Goal: Task Accomplishment & Management: Manage account settings

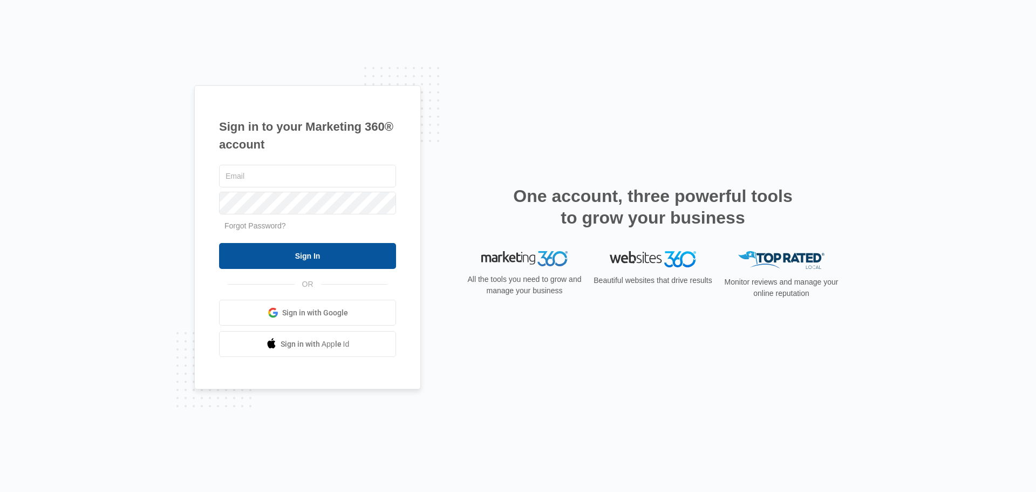
type input "[PERSON_NAME][EMAIL_ADDRESS][DOMAIN_NAME]"
click at [329, 255] on input "Sign In" at bounding box center [307, 256] width 177 height 26
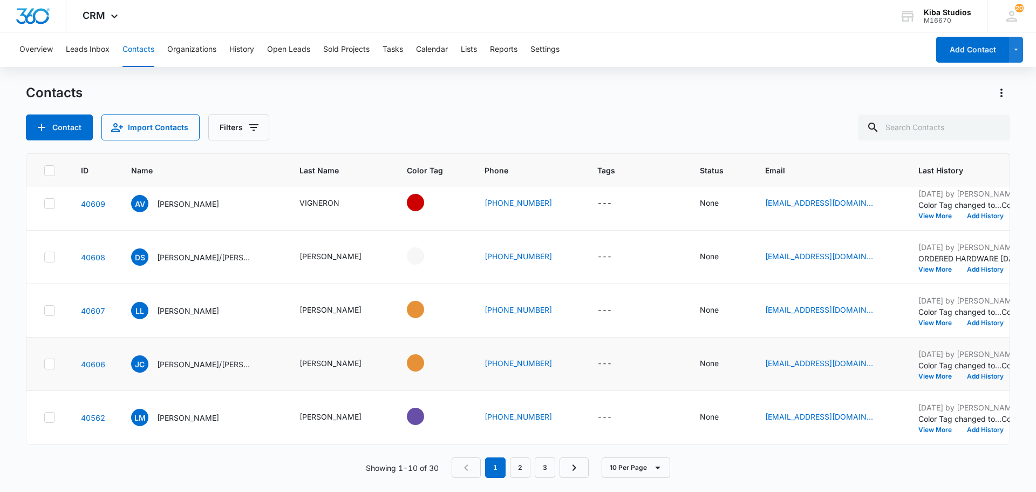
scroll to position [286, 0]
drag, startPoint x: 522, startPoint y: 473, endPoint x: 511, endPoint y: 463, distance: 15.3
click at [522, 473] on link "2" at bounding box center [520, 467] width 21 height 21
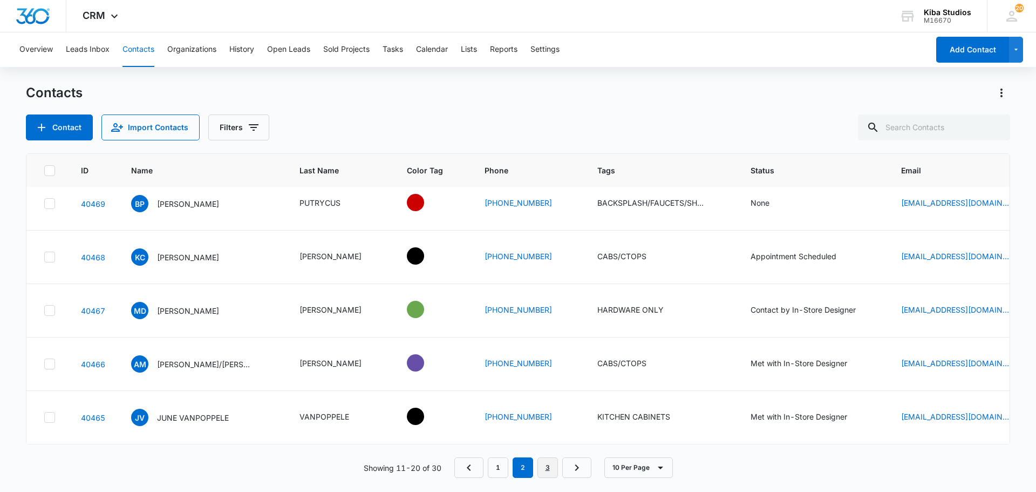
click at [547, 467] on link "3" at bounding box center [548, 467] width 21 height 21
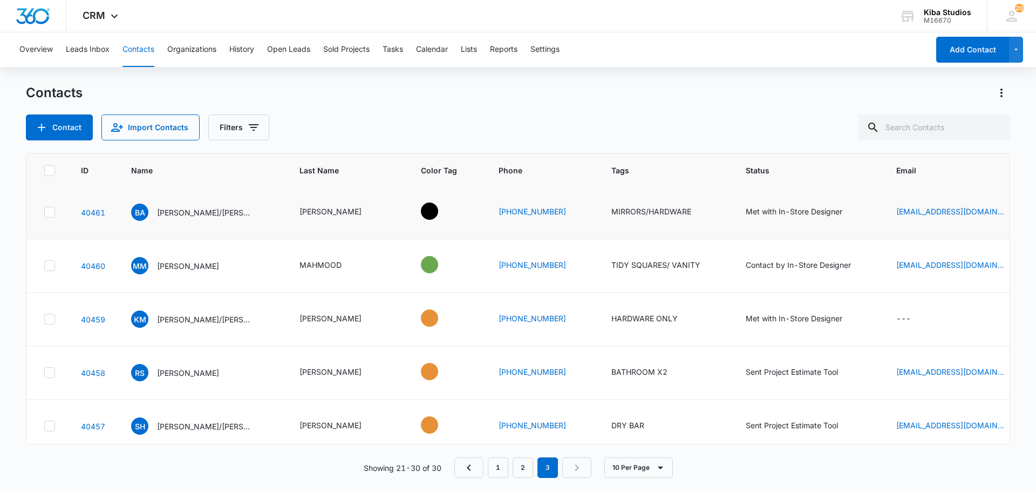
scroll to position [108, 0]
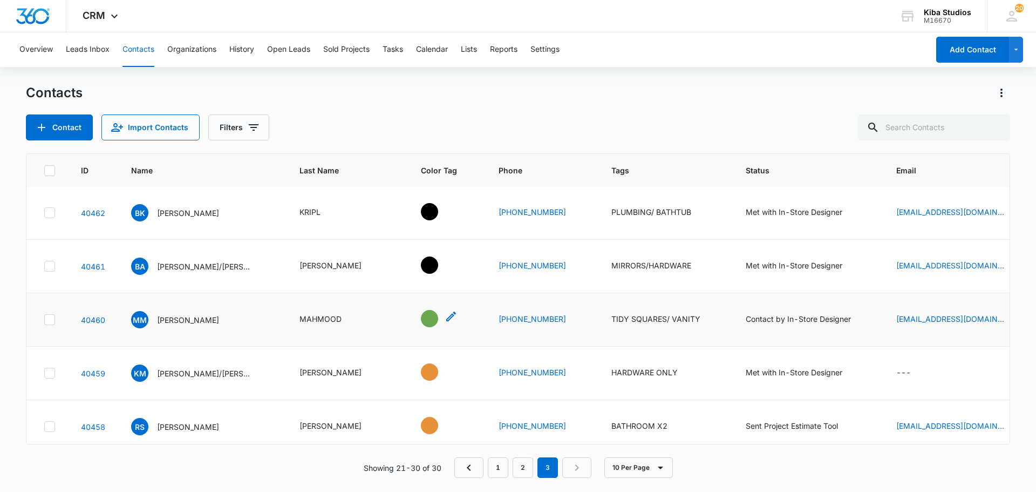
click at [421, 317] on div "- - Select to Edit Field" at bounding box center [429, 318] width 17 height 17
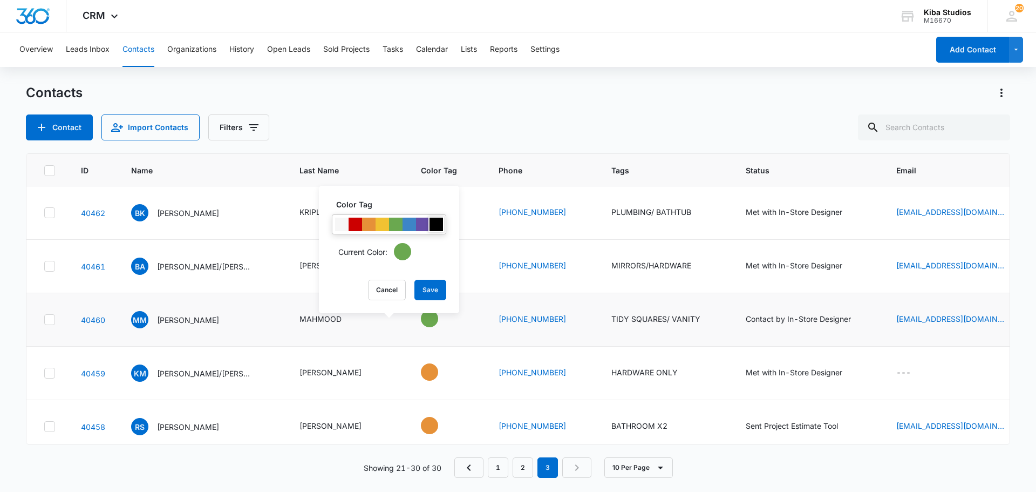
click at [439, 222] on div at bounding box center [436, 224] width 13 height 13
click at [439, 289] on button "Save" at bounding box center [431, 290] width 32 height 21
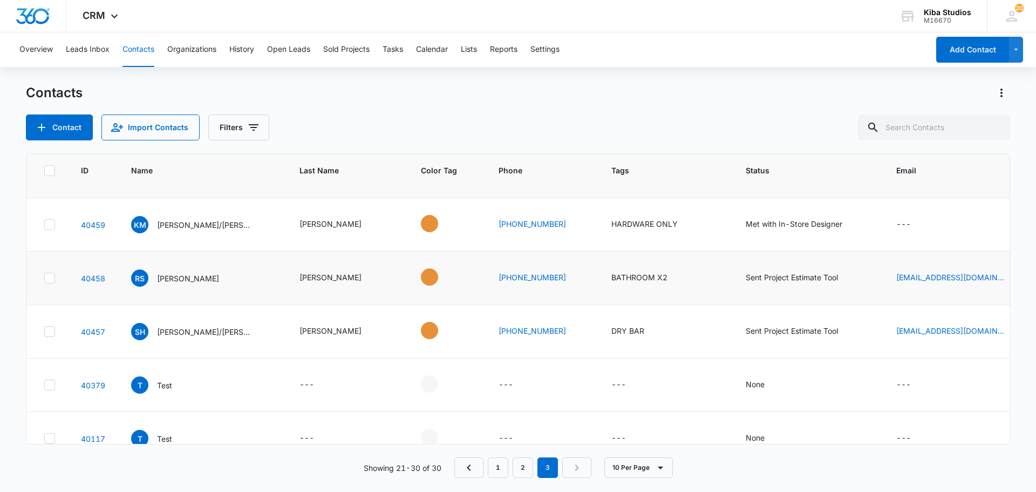
scroll to position [270, 0]
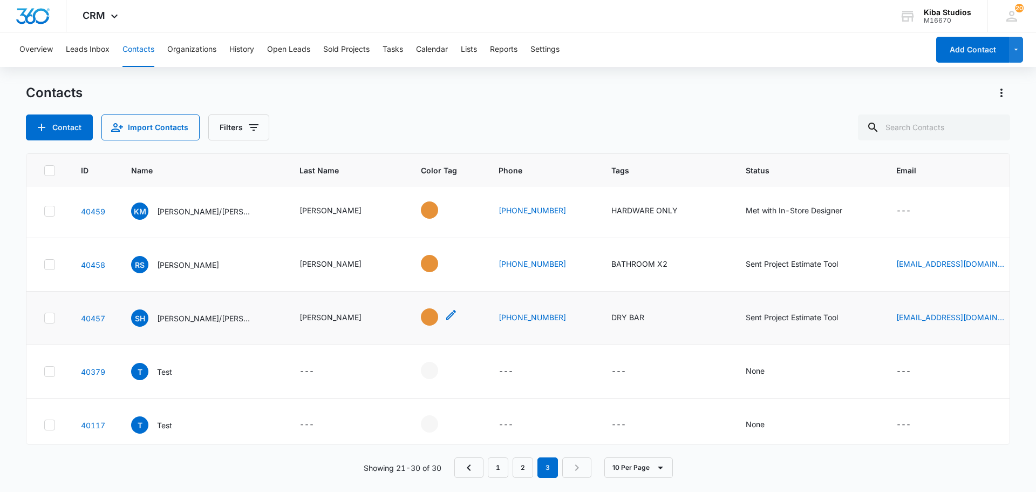
click at [421, 314] on div "- - Select to Edit Field" at bounding box center [429, 316] width 17 height 17
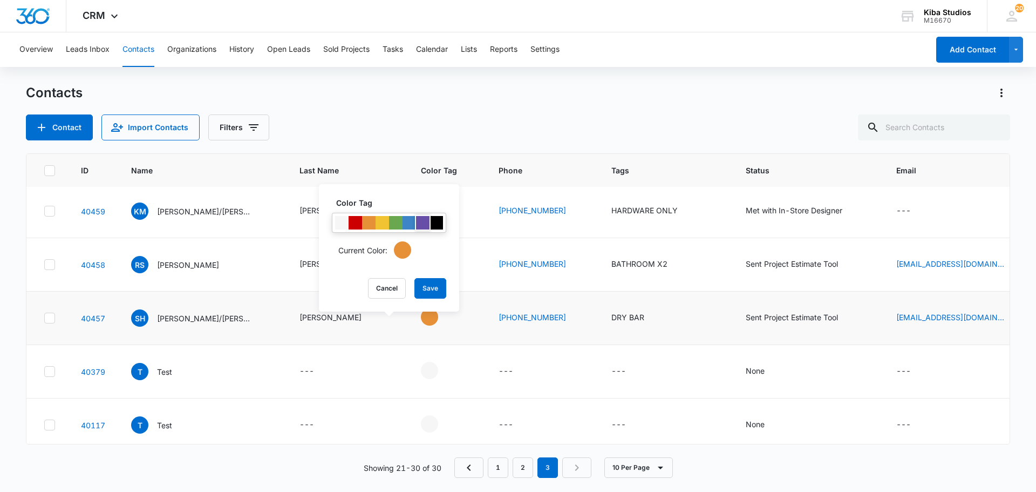
click at [425, 225] on div at bounding box center [422, 222] width 13 height 13
click at [435, 288] on button "Save" at bounding box center [431, 288] width 32 height 21
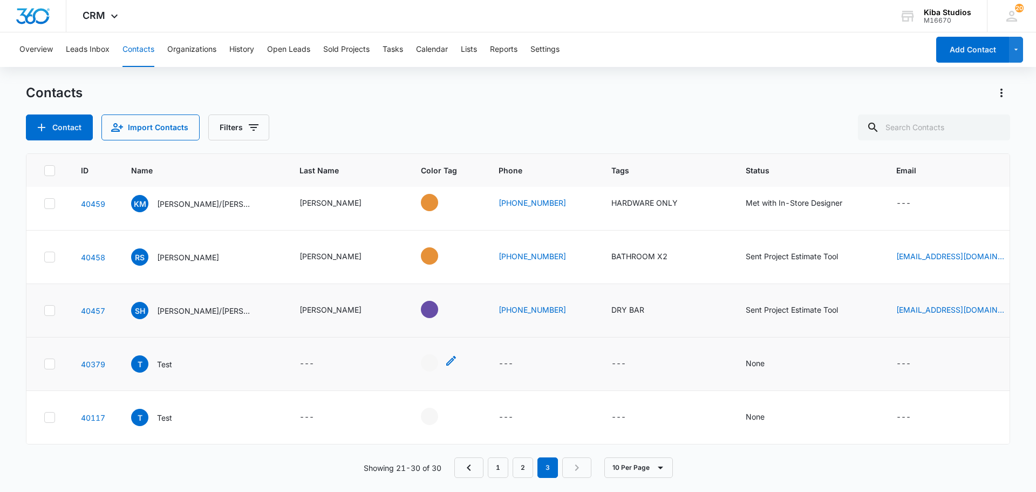
scroll to position [286, 0]
click at [526, 464] on link "2" at bounding box center [523, 467] width 21 height 21
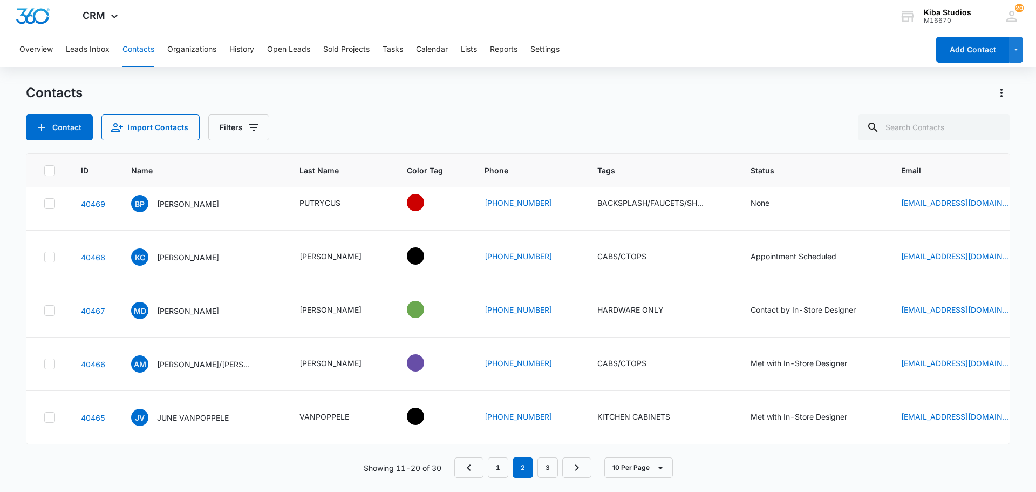
scroll to position [0, 0]
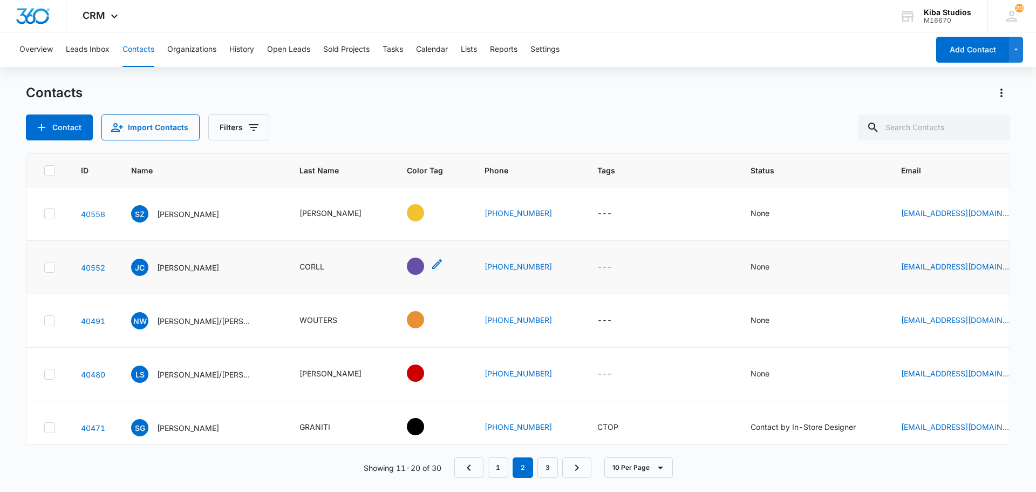
click at [407, 269] on div "- - Select to Edit Field" at bounding box center [415, 265] width 17 height 17
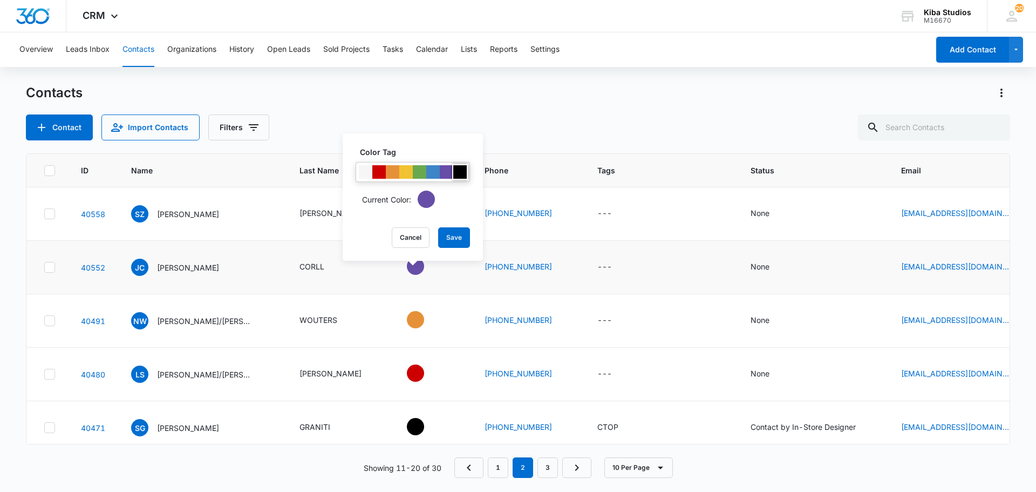
click at [462, 177] on div at bounding box center [459, 171] width 13 height 13
click at [451, 243] on button "Save" at bounding box center [454, 237] width 32 height 21
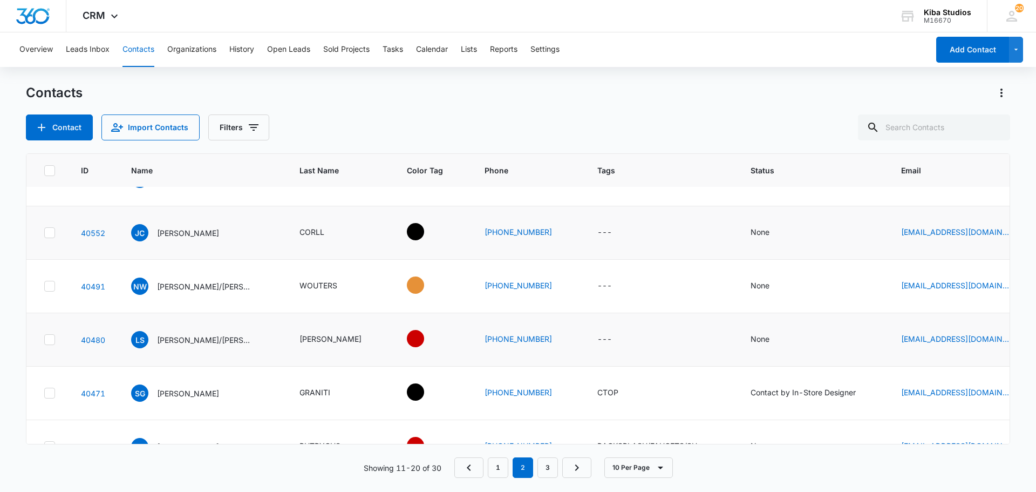
scroll to position [54, 0]
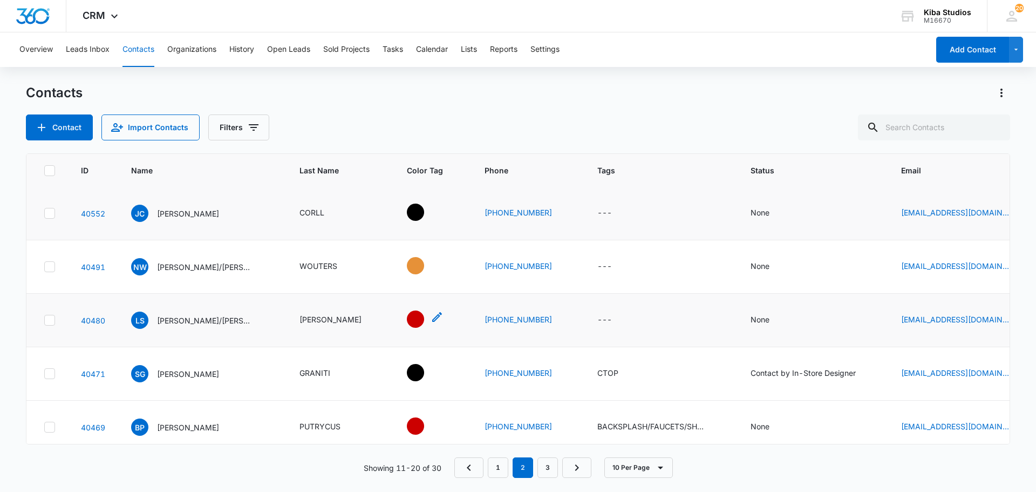
click at [407, 320] on div "- - Select to Edit Field" at bounding box center [415, 318] width 17 height 17
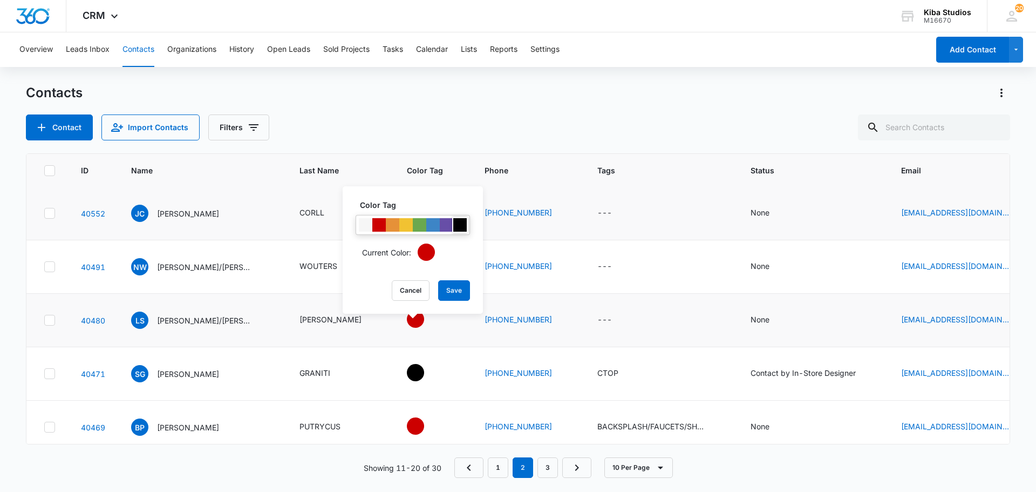
click at [458, 225] on div at bounding box center [459, 224] width 13 height 13
click at [464, 289] on button "Save" at bounding box center [454, 290] width 32 height 21
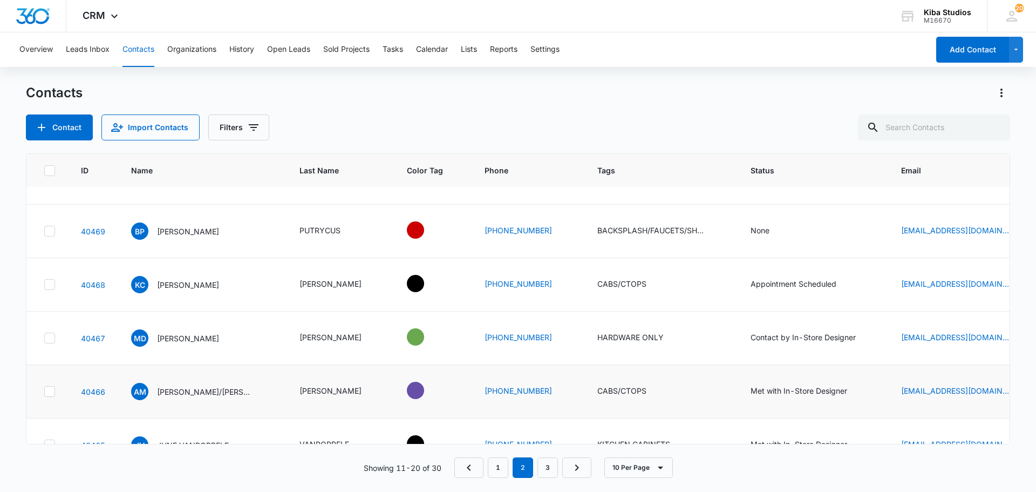
scroll to position [286, 0]
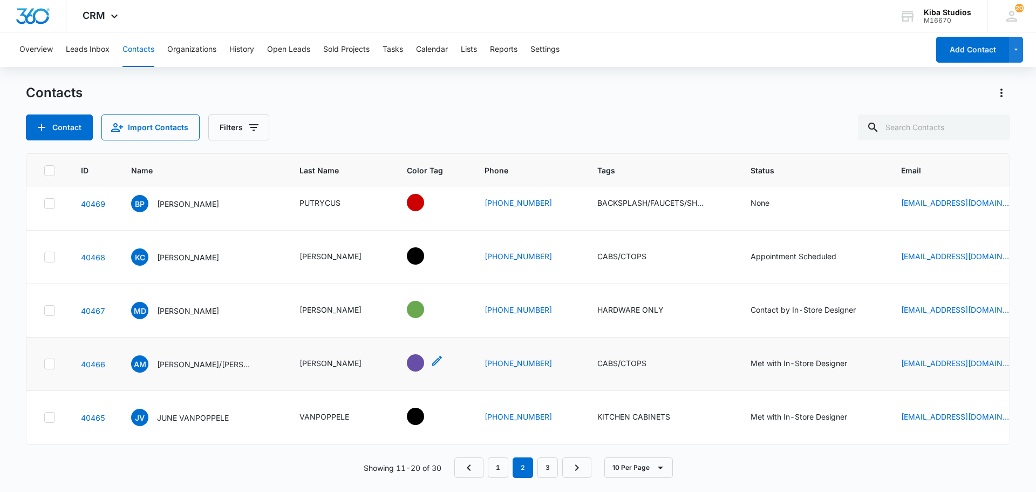
click at [409, 354] on div "- - Select to Edit Field" at bounding box center [415, 362] width 17 height 17
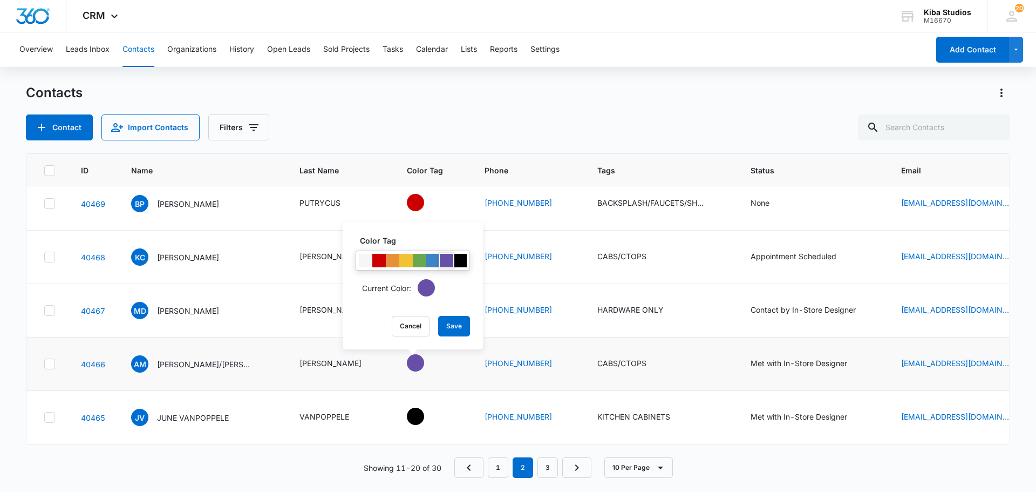
click at [445, 264] on div at bounding box center [446, 260] width 13 height 13
click at [447, 326] on button "Save" at bounding box center [454, 326] width 32 height 21
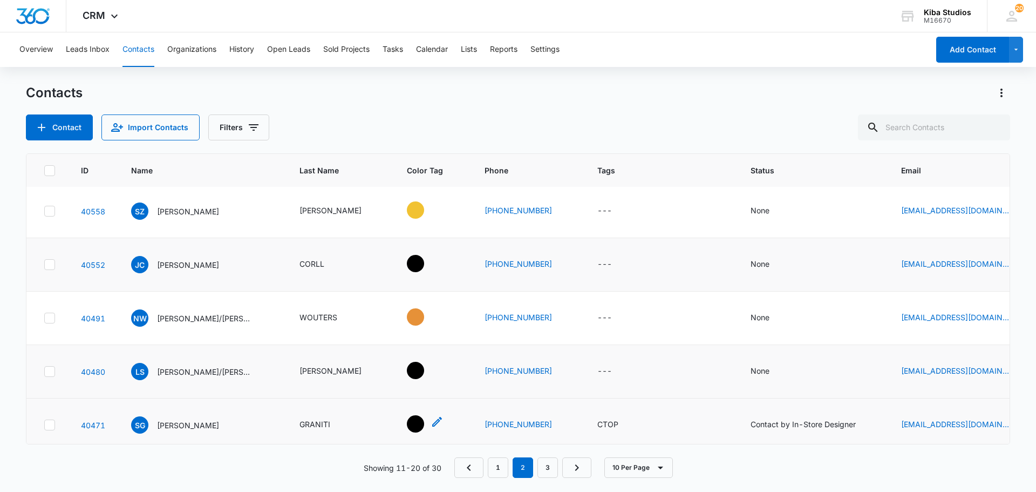
scroll to position [0, 0]
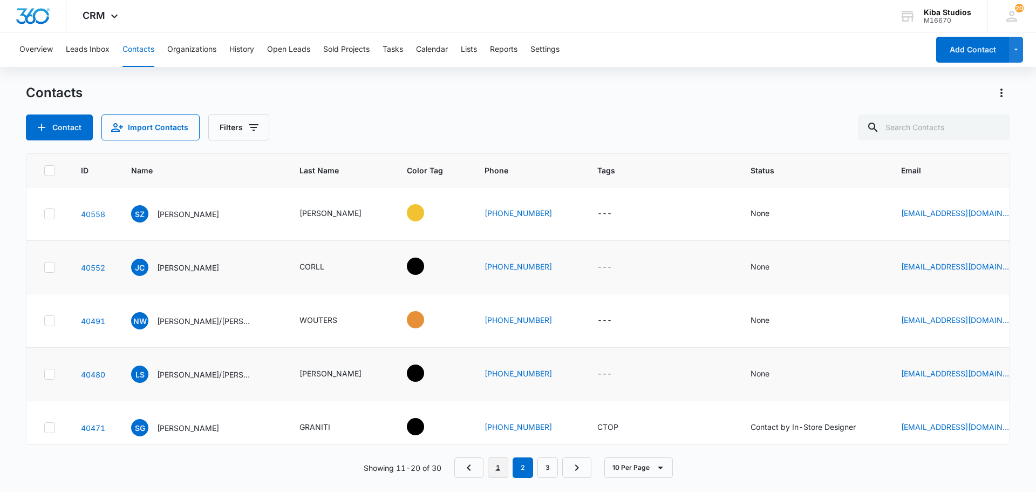
click at [498, 472] on link "1" at bounding box center [498, 467] width 21 height 21
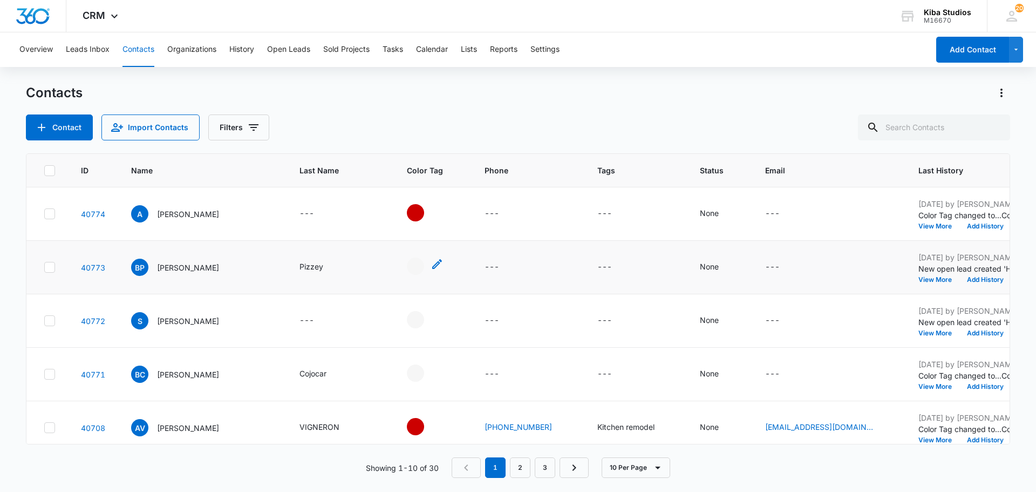
click at [407, 265] on div "- - Select to Edit Field" at bounding box center [415, 265] width 17 height 17
click at [280, 219] on td "A [PERSON_NAME]" at bounding box center [202, 213] width 168 height 53
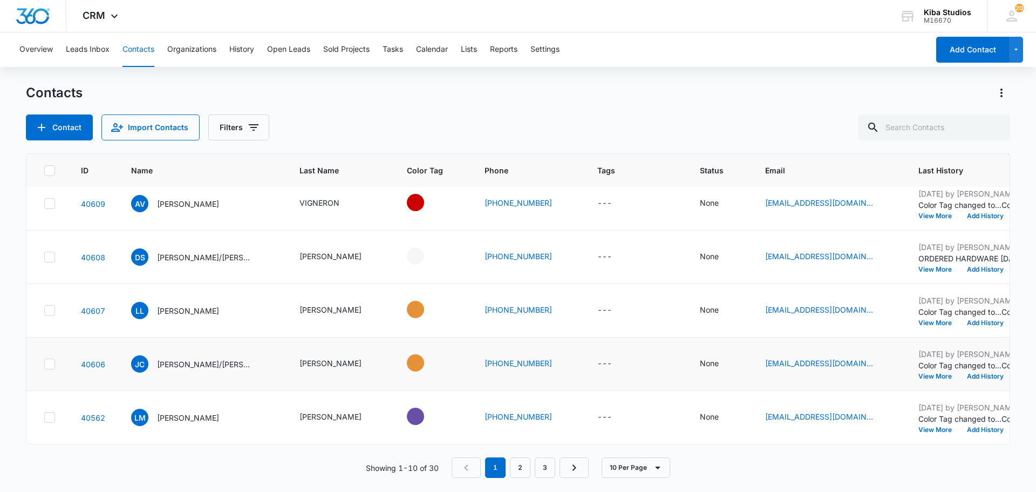
scroll to position [286, 0]
click at [407, 354] on div "- - Select to Edit Field" at bounding box center [415, 362] width 17 height 17
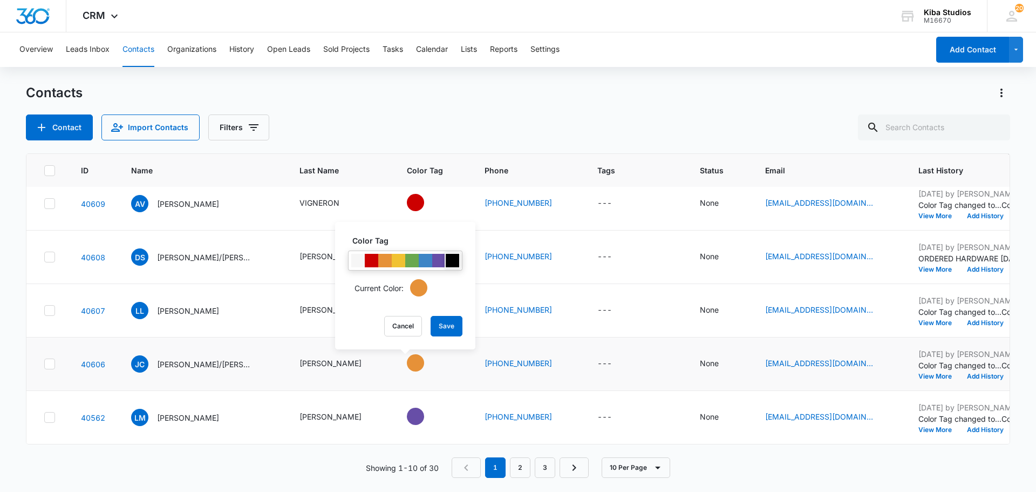
click at [456, 261] on div at bounding box center [452, 260] width 13 height 13
click at [451, 327] on button "Save" at bounding box center [447, 326] width 32 height 21
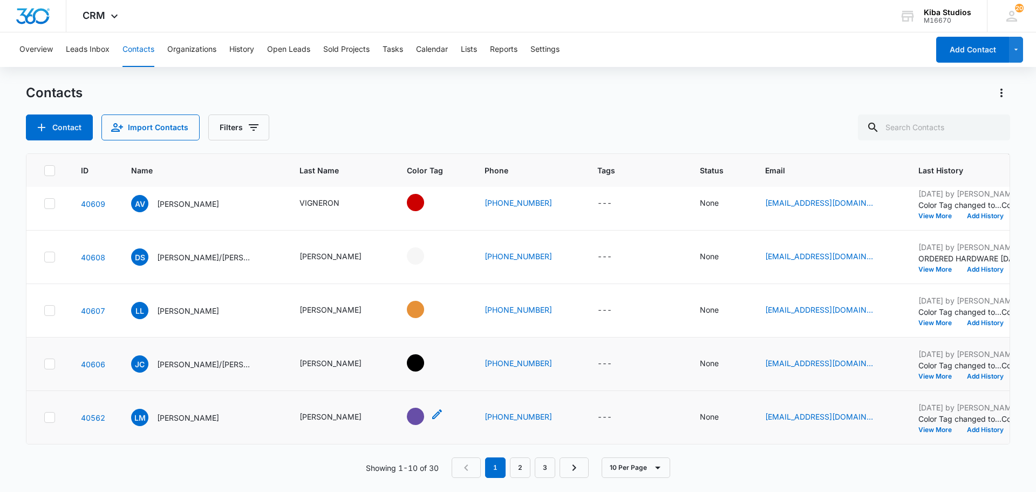
click at [407, 409] on div "- - Select to Edit Field" at bounding box center [415, 416] width 17 height 17
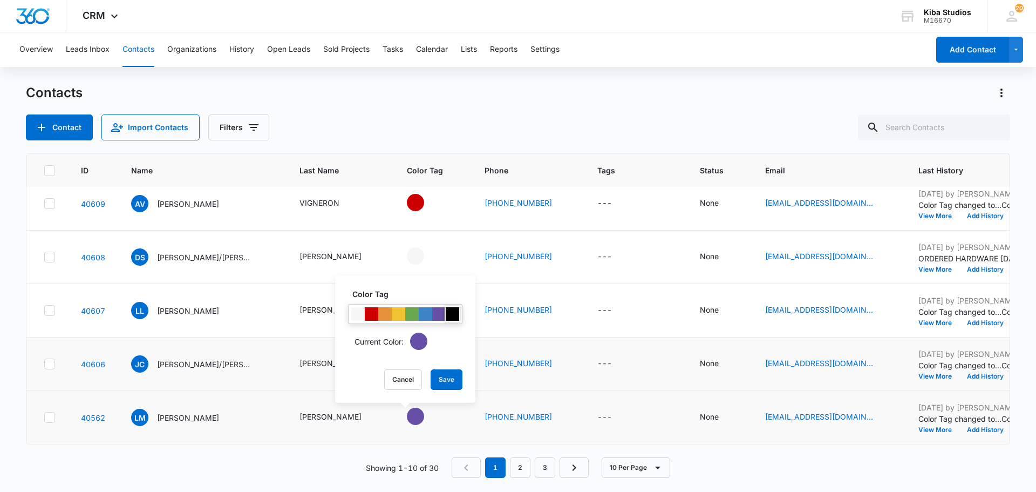
click at [455, 311] on div at bounding box center [452, 313] width 13 height 13
click at [444, 383] on button "Save" at bounding box center [447, 379] width 32 height 21
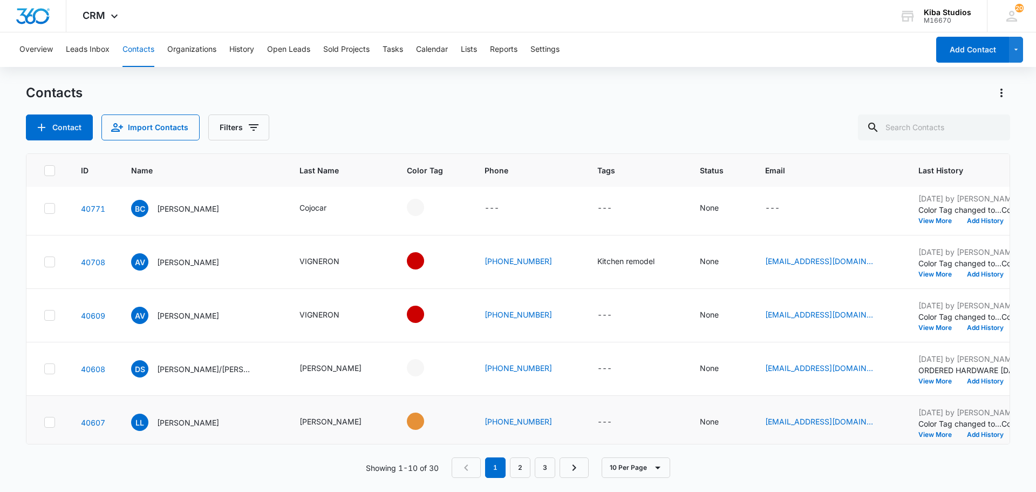
scroll to position [124, 0]
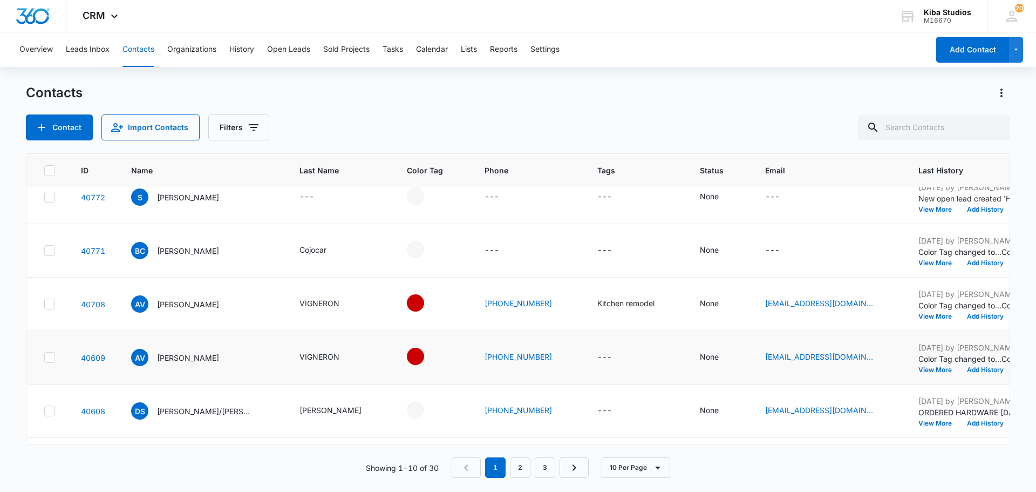
click at [48, 356] on icon at bounding box center [50, 357] width 10 height 10
click at [44, 357] on input "checkbox" at bounding box center [44, 357] width 1 height 1
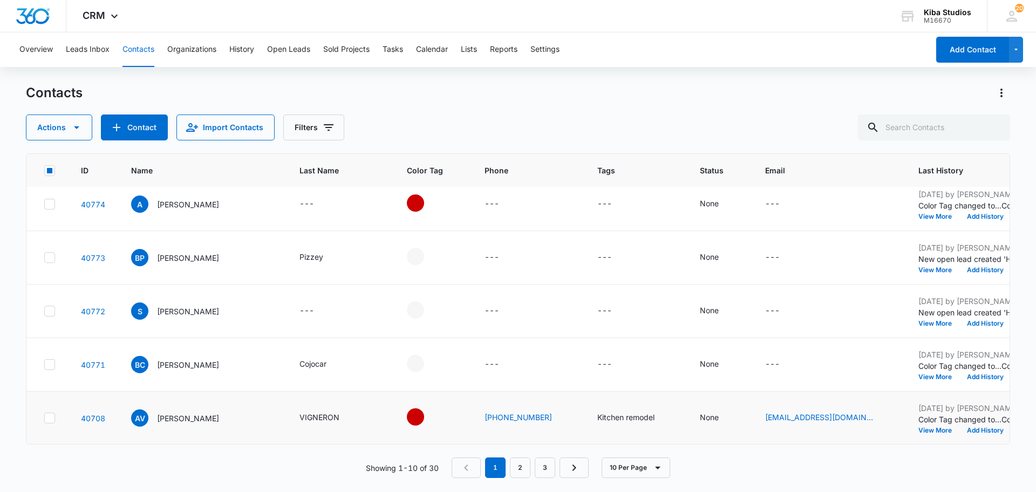
scroll to position [0, 0]
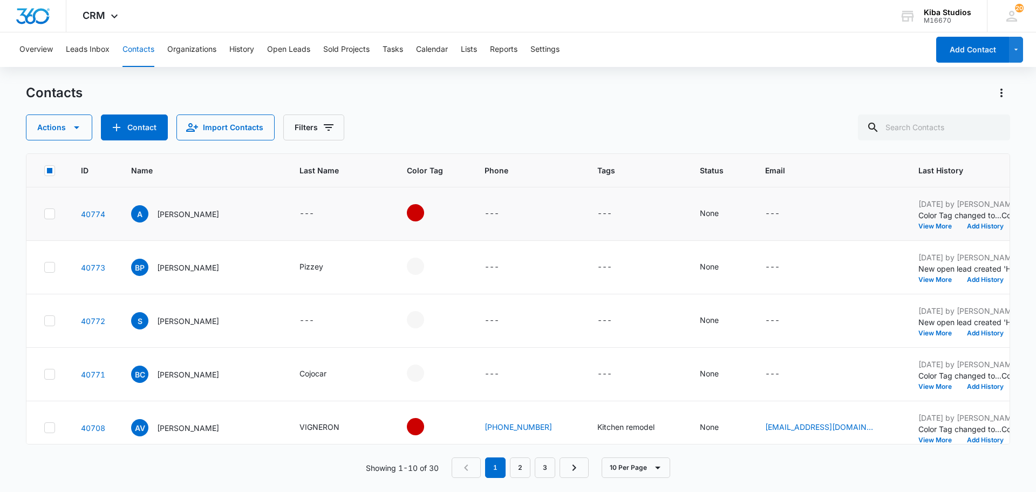
click at [53, 213] on icon at bounding box center [50, 214] width 10 height 10
click at [44, 214] on input "checkbox" at bounding box center [44, 214] width 1 height 1
click at [80, 132] on icon "button" at bounding box center [76, 127] width 13 height 13
click at [57, 241] on div "Delete" at bounding box center [63, 243] width 49 height 8
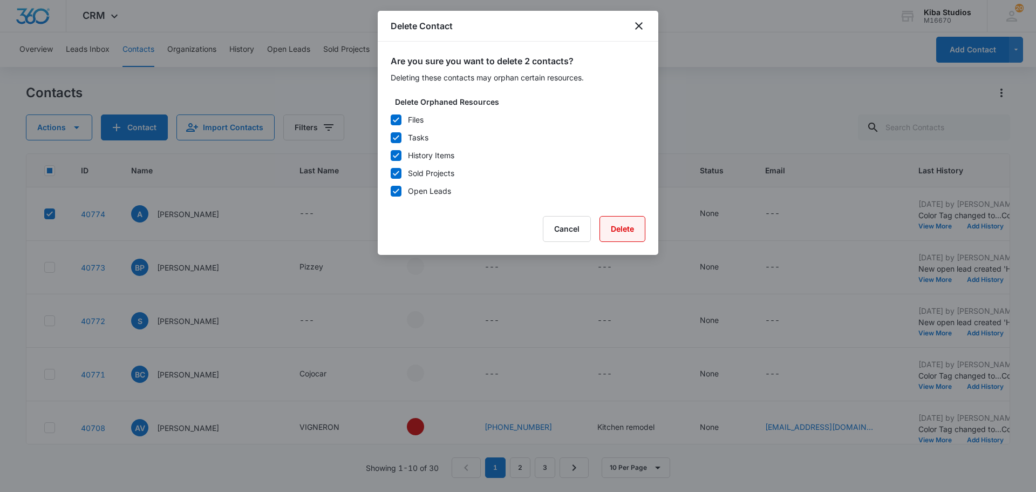
click at [619, 233] on button "Delete" at bounding box center [623, 229] width 46 height 26
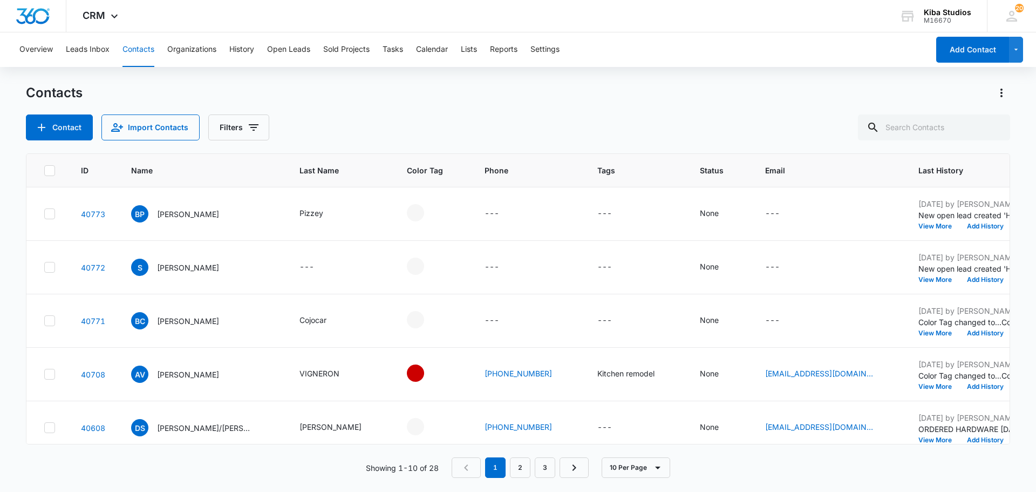
click at [359, 92] on div "Contacts" at bounding box center [518, 92] width 985 height 17
click at [241, 140] on div "Contacts Contact Import Contacts Filters ID Name Last Name Color Tag Phone Tags…" at bounding box center [518, 287] width 985 height 406
click at [240, 133] on button "Filters" at bounding box center [238, 127] width 61 height 26
click at [287, 90] on div "Contacts" at bounding box center [518, 92] width 985 height 17
